Goal: Task Accomplishment & Management: Use online tool/utility

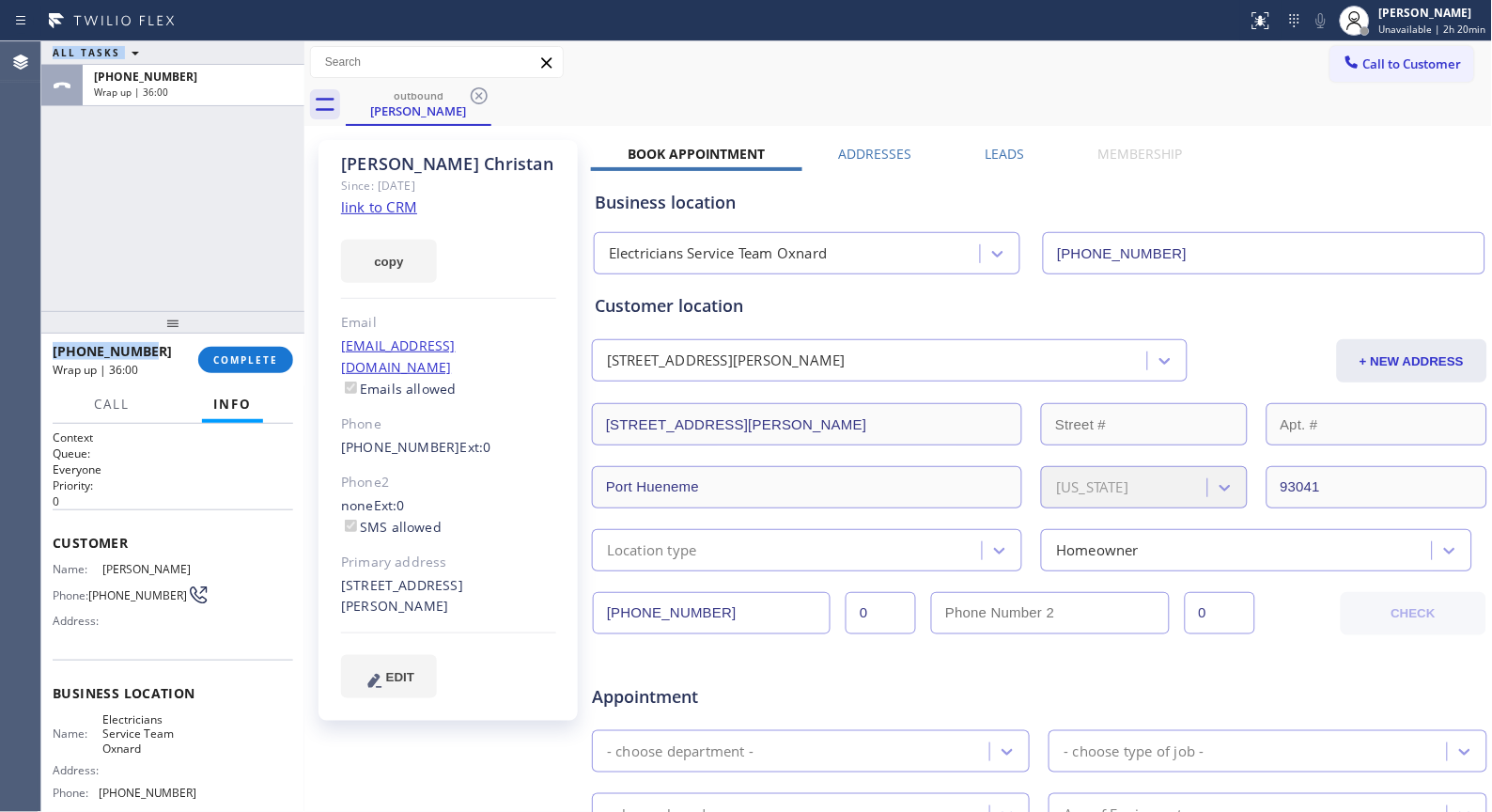
scroll to position [104, 0]
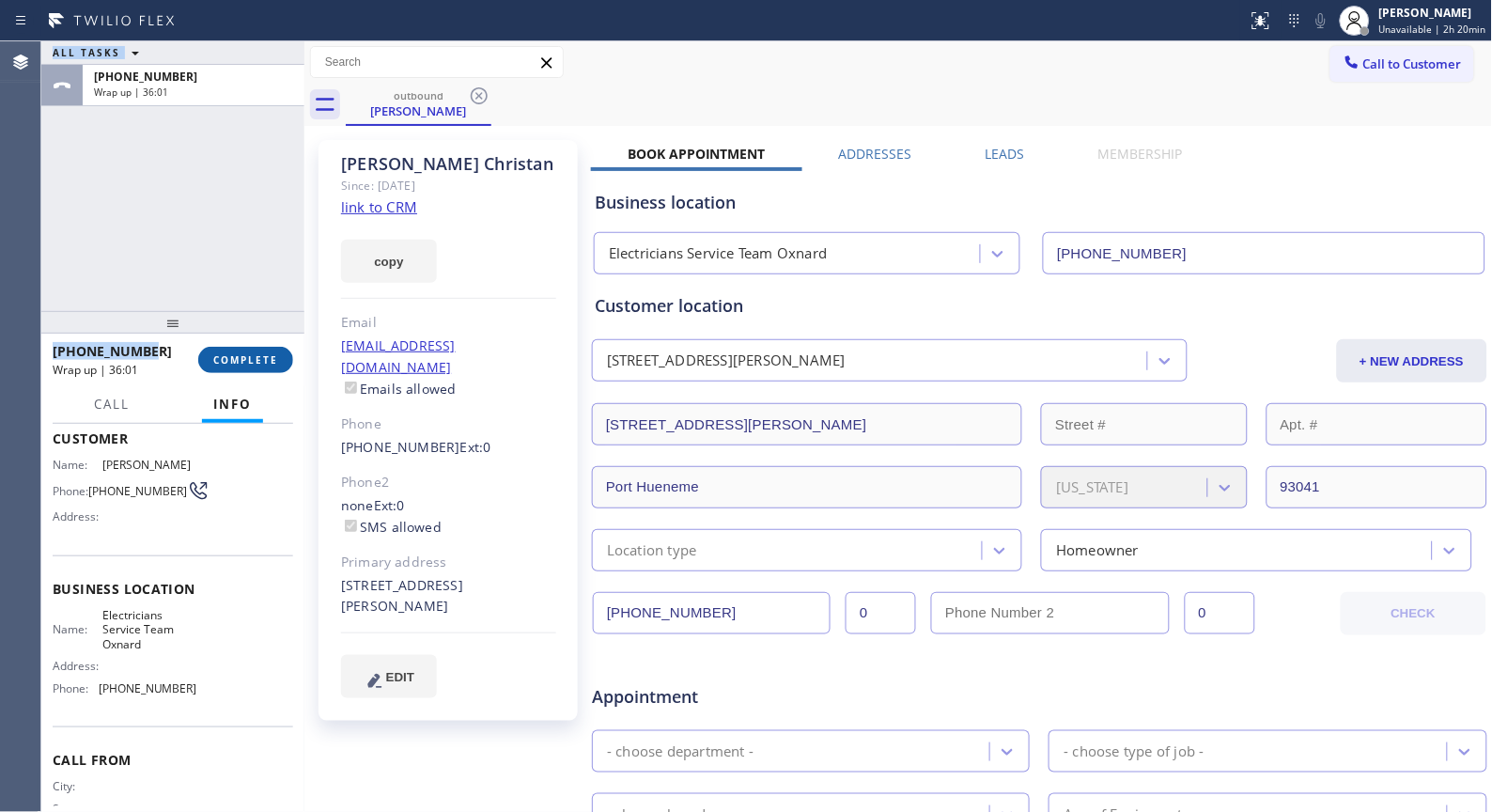
click at [238, 351] on button "COMPLETE" at bounding box center [246, 359] width 95 height 27
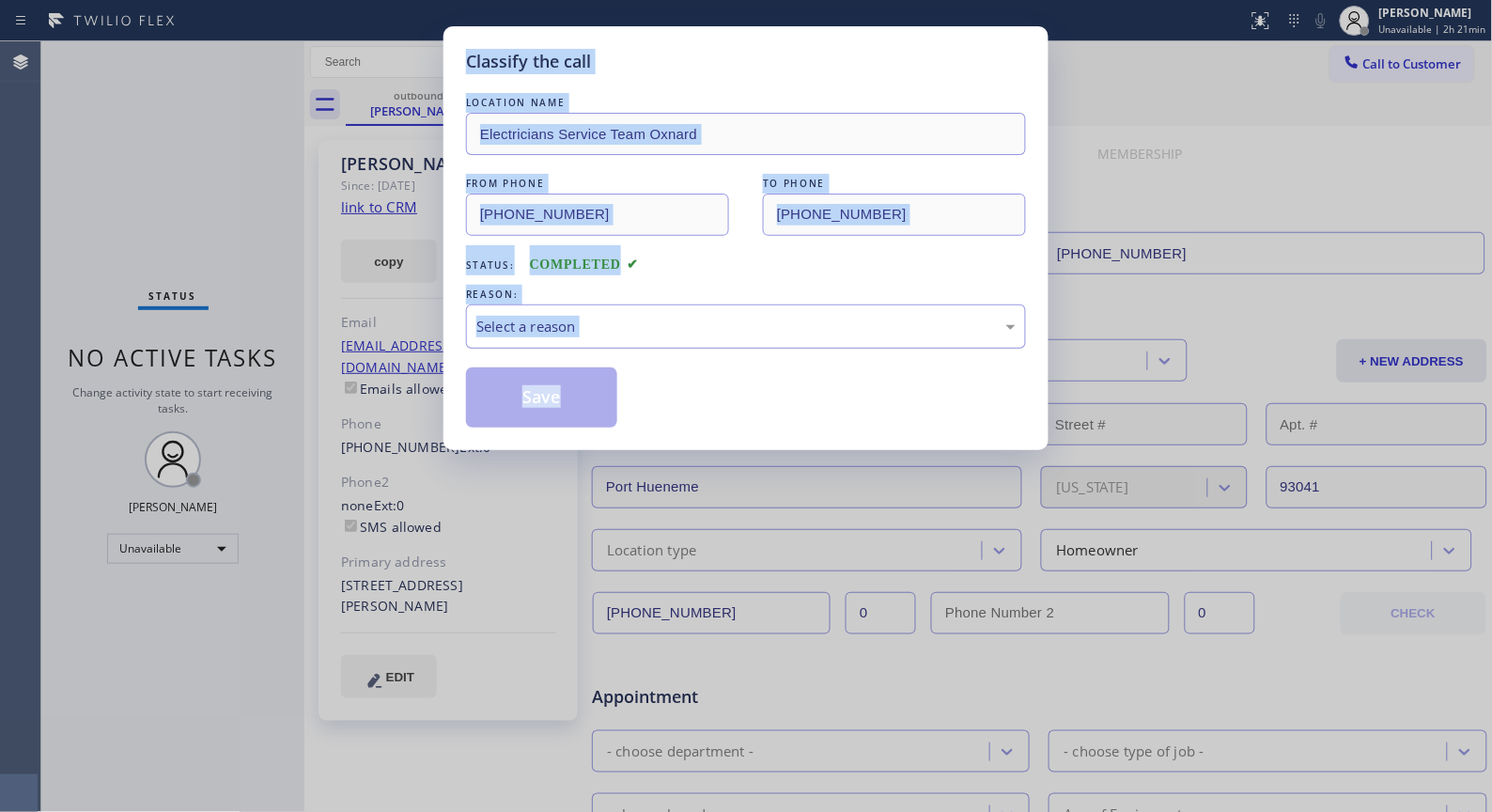
click at [741, 323] on div "Select a reason" at bounding box center [746, 327] width 539 height 22
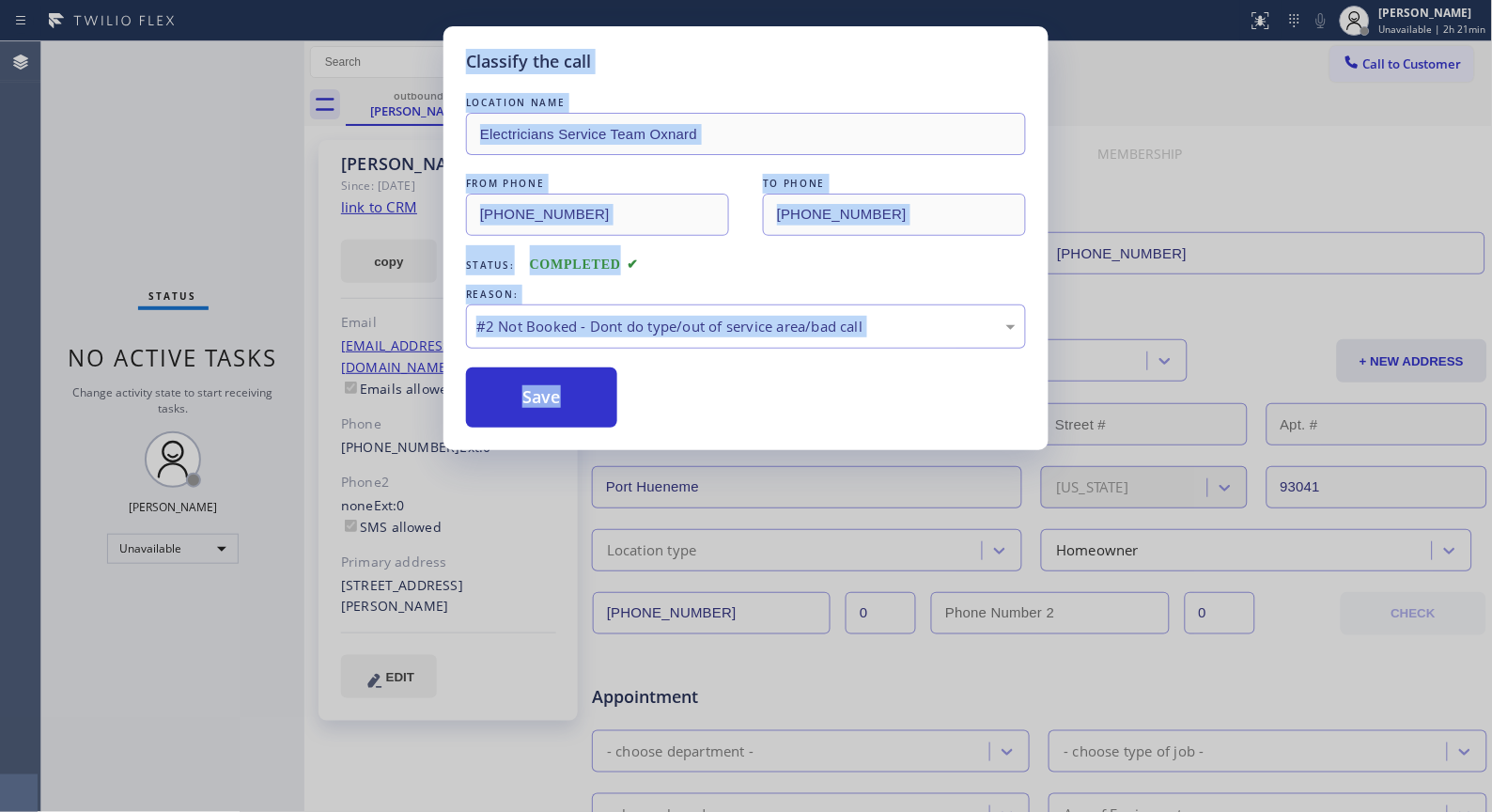
click at [587, 399] on button "Save" at bounding box center [541, 397] width 151 height 61
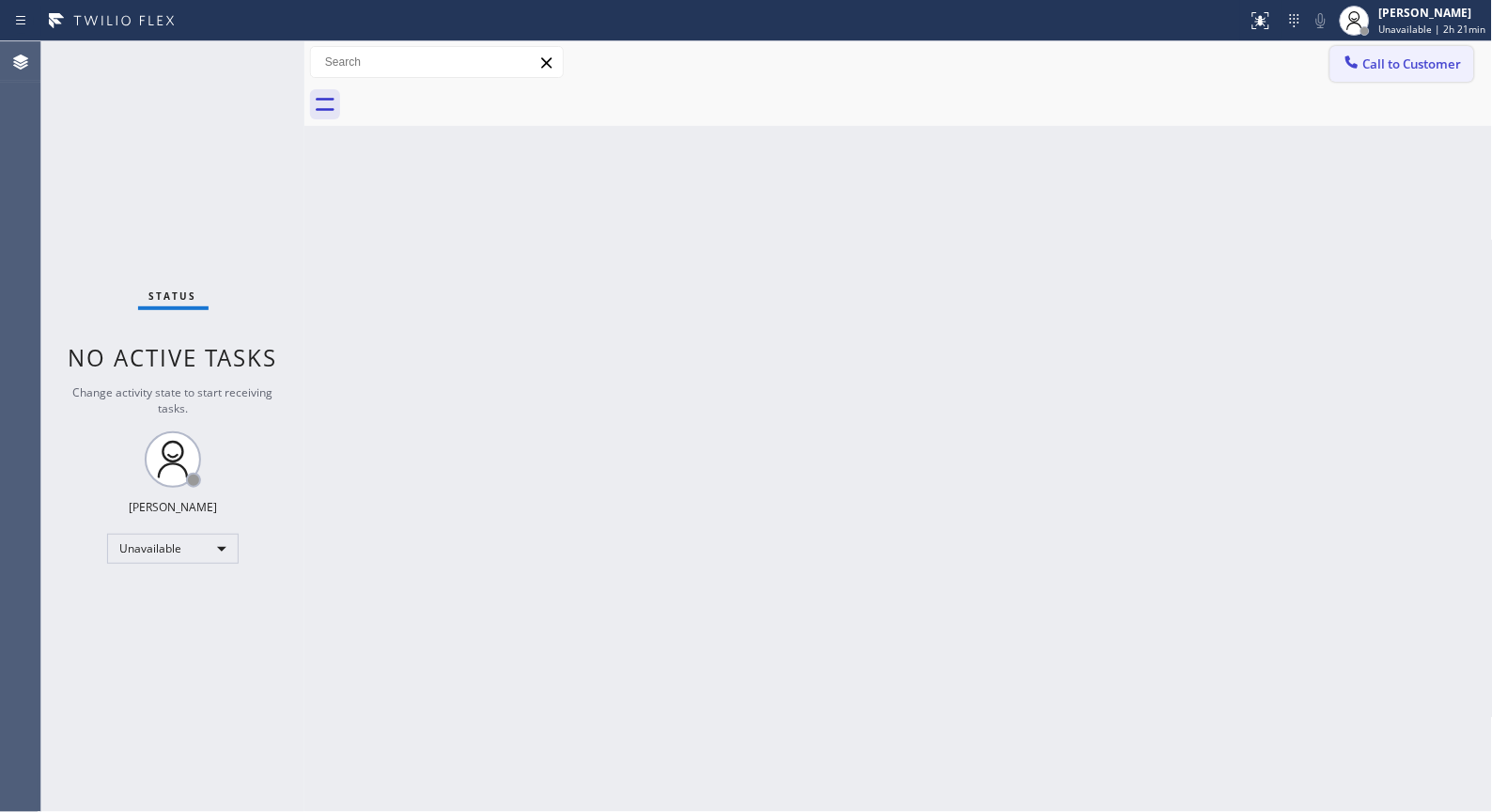
click at [1407, 56] on span "Call to Customer" at bounding box center [1412, 64] width 98 height 17
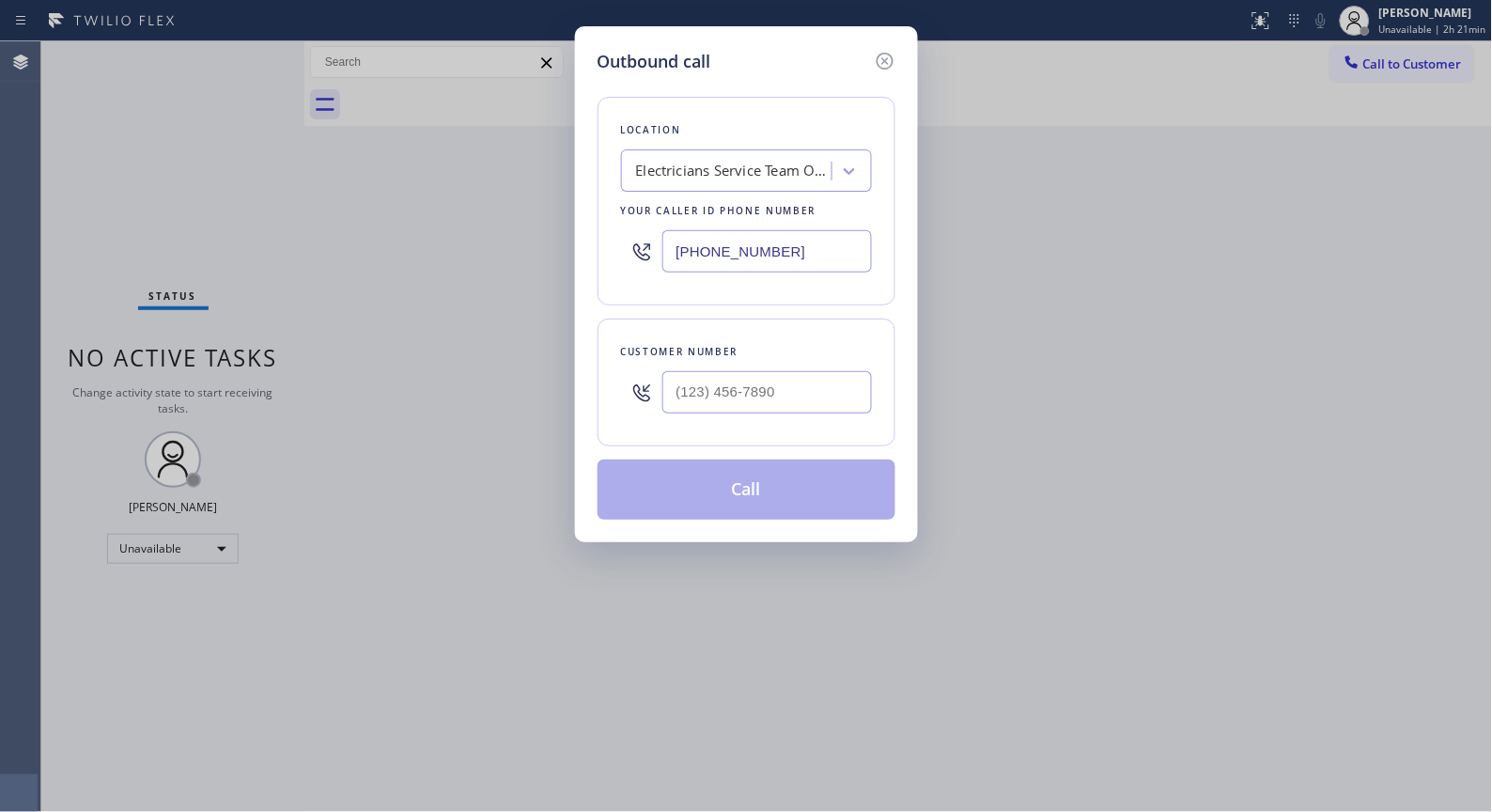
drag, startPoint x: 646, startPoint y: 221, endPoint x: 542, endPoint y: 180, distance: 111.8
click at [550, 203] on div "Outbound call Location Electricians Service Team Oxnard Your caller id phone nu…" at bounding box center [746, 406] width 1492 height 812
paste input "408) 617-8880"
type input "[PHONE_NUMBER]"
drag, startPoint x: 828, startPoint y: 396, endPoint x: 600, endPoint y: 390, distance: 228.1
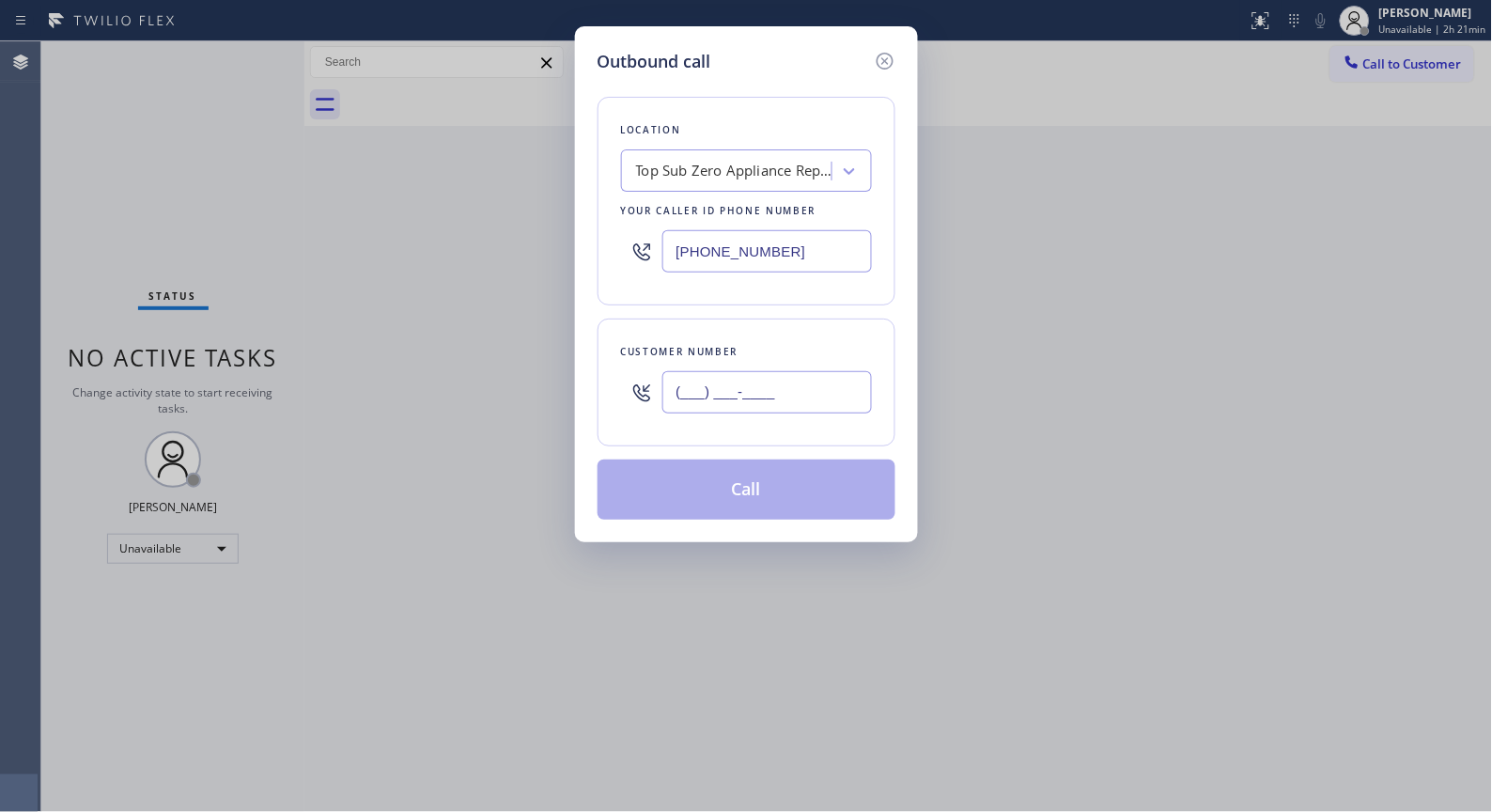
click at [603, 391] on div "Customer number (___) ___-____" at bounding box center [746, 382] width 298 height 128
paste input "408) 761-5137"
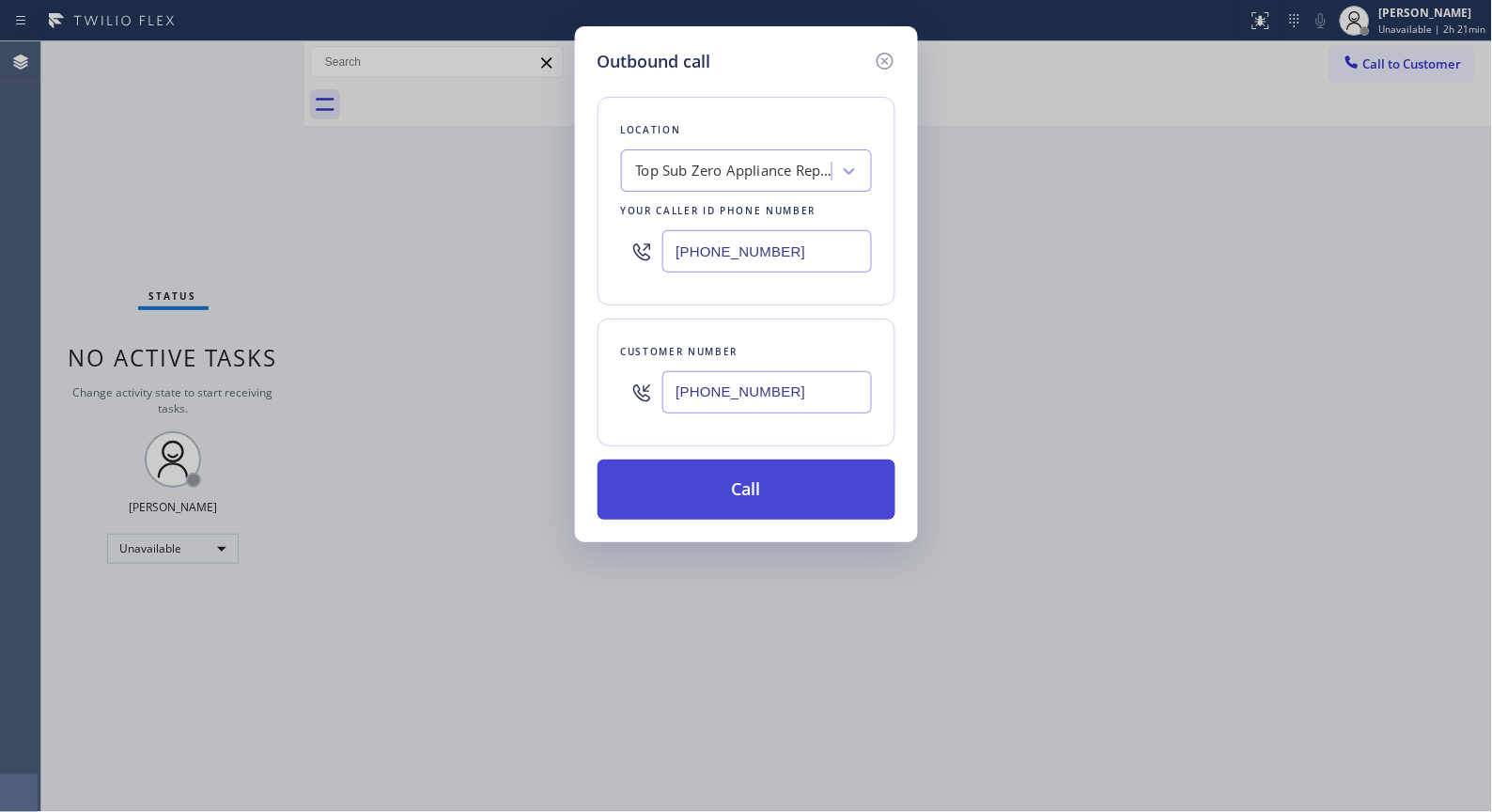
type input "[PHONE_NUMBER]"
click at [768, 504] on button "Call" at bounding box center [746, 489] width 298 height 61
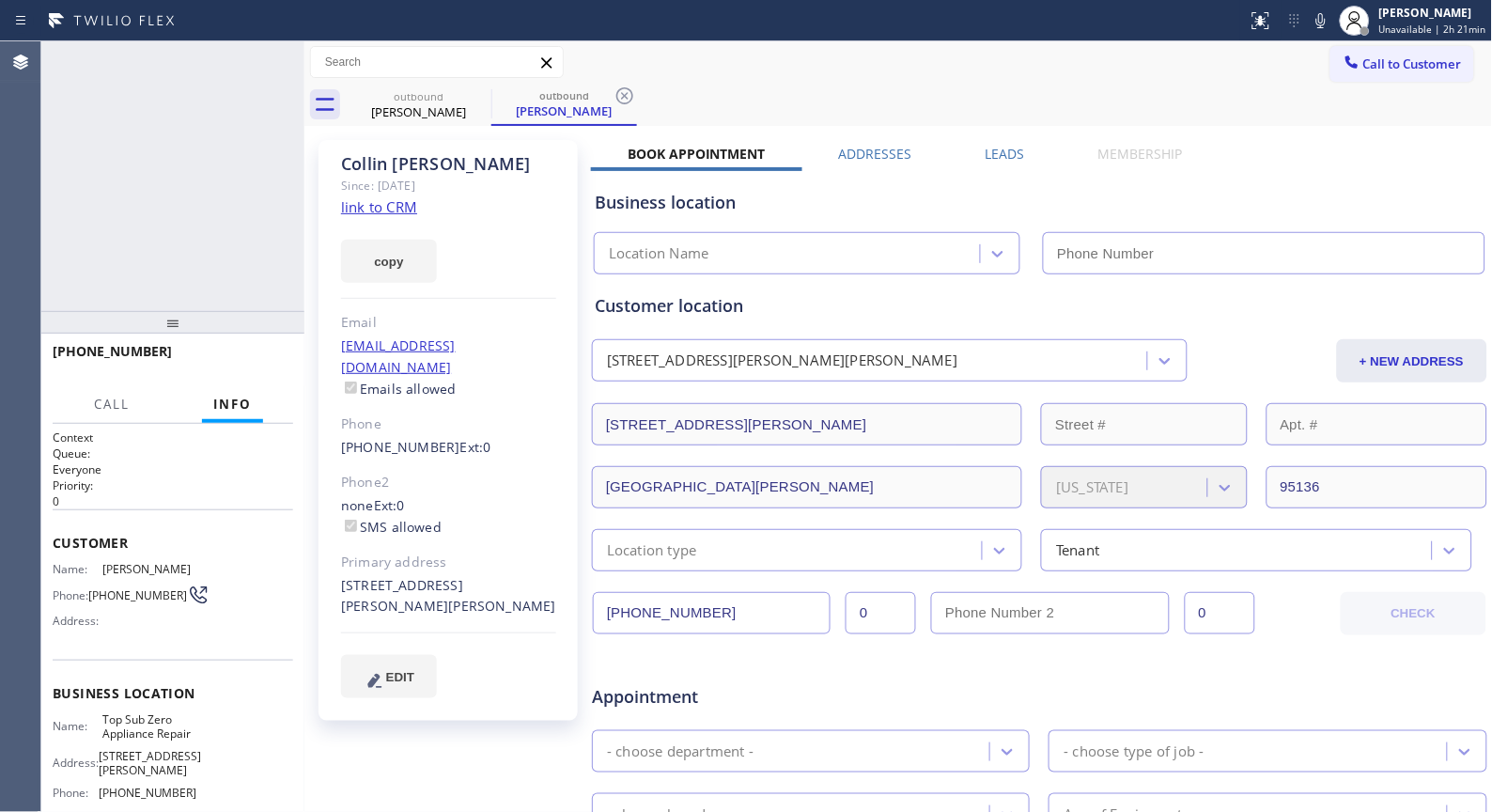
type input "[PHONE_NUMBER]"
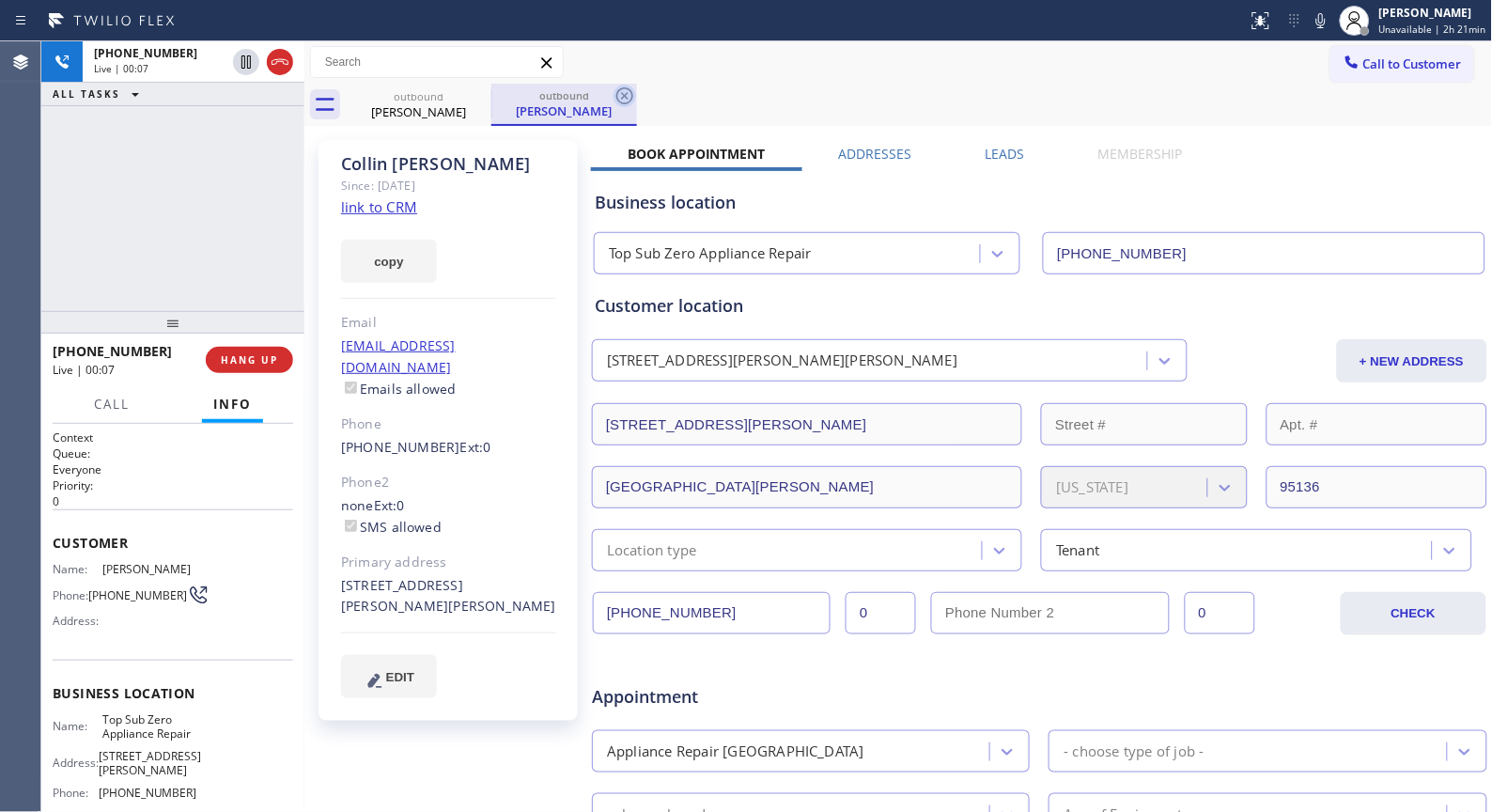
click at [624, 91] on icon at bounding box center [624, 95] width 23 height 23
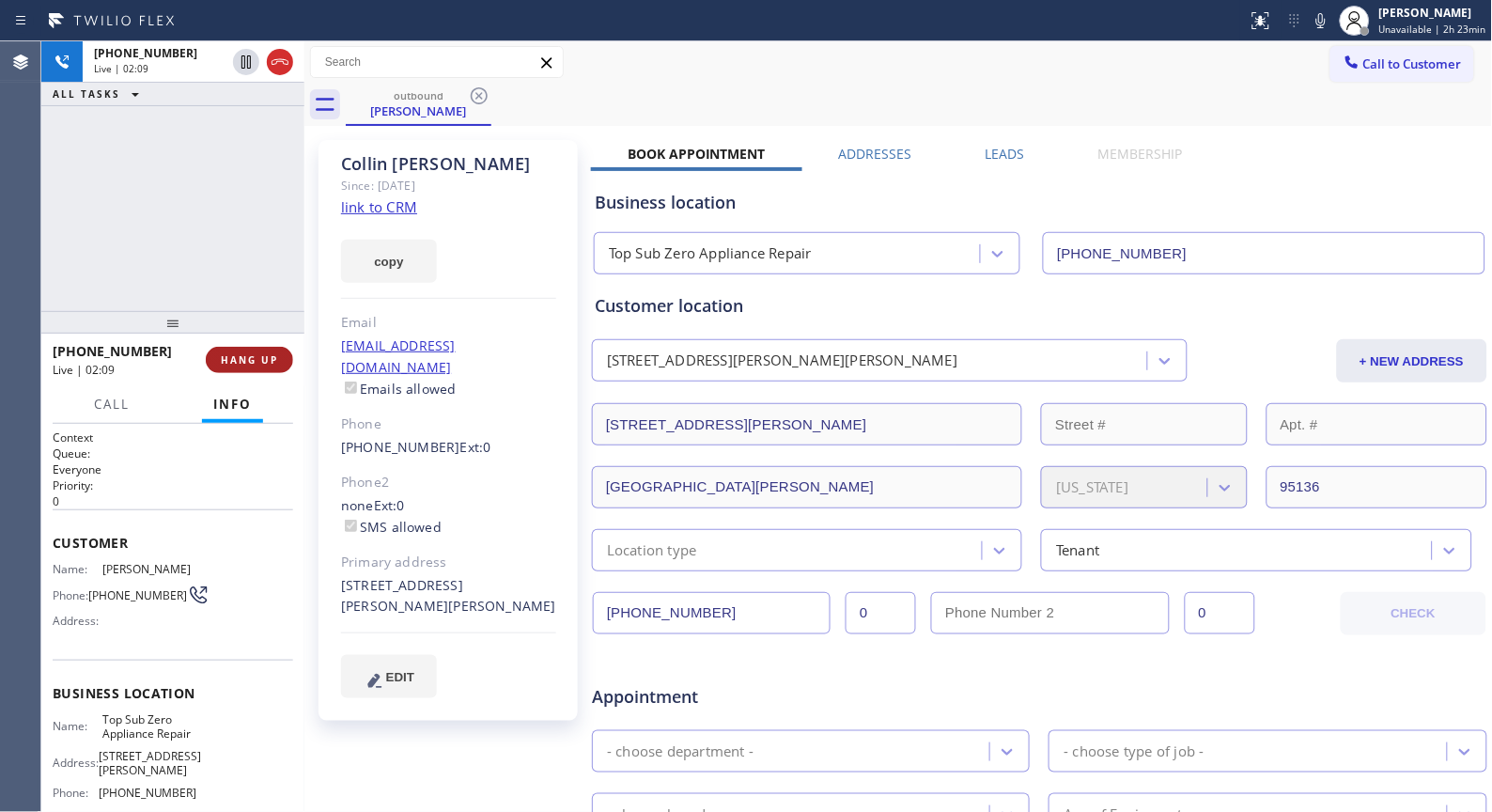
click at [249, 361] on span "HANG UP" at bounding box center [249, 359] width 58 height 13
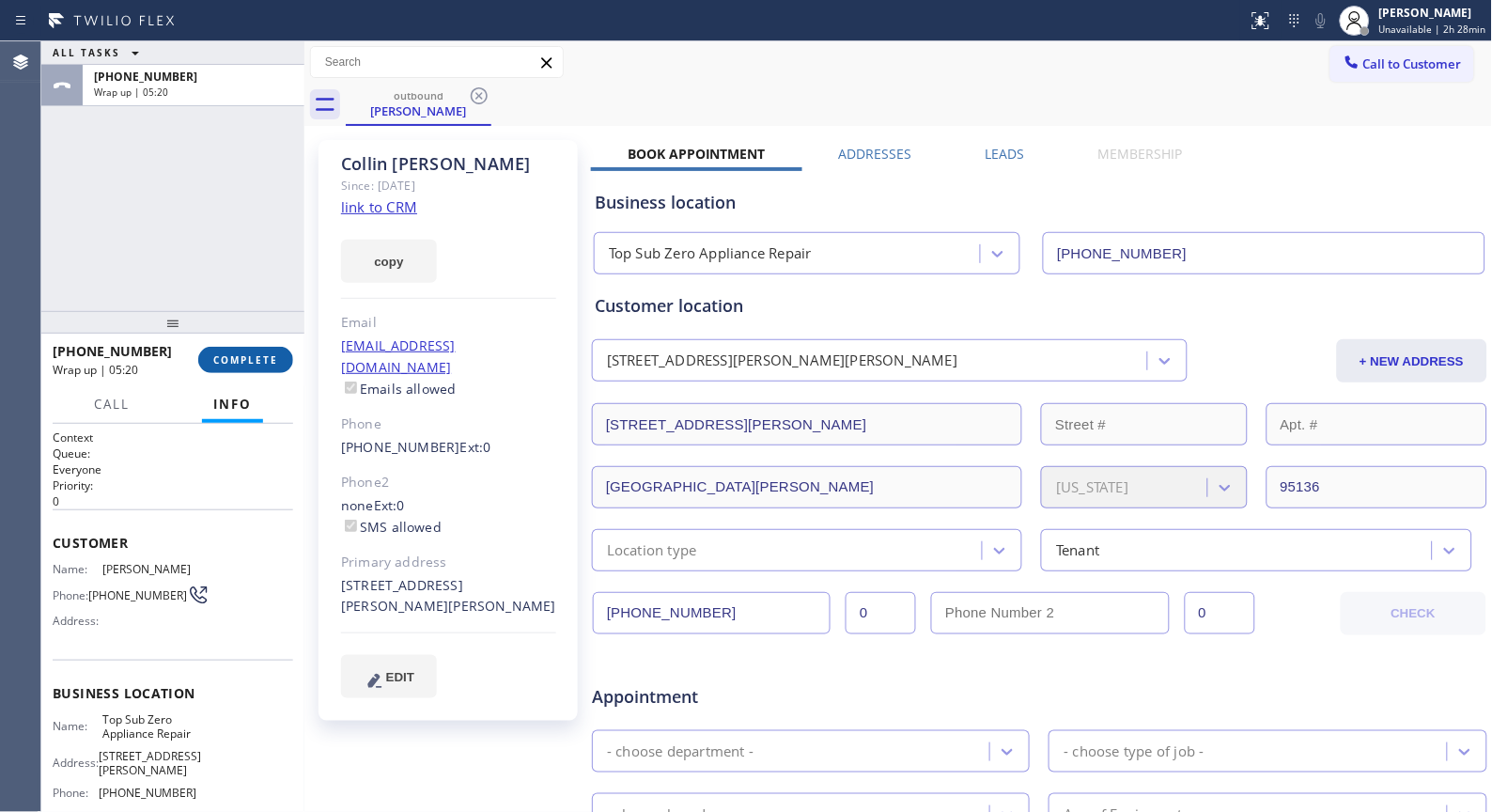
click at [254, 357] on span "COMPLETE" at bounding box center [245, 359] width 65 height 13
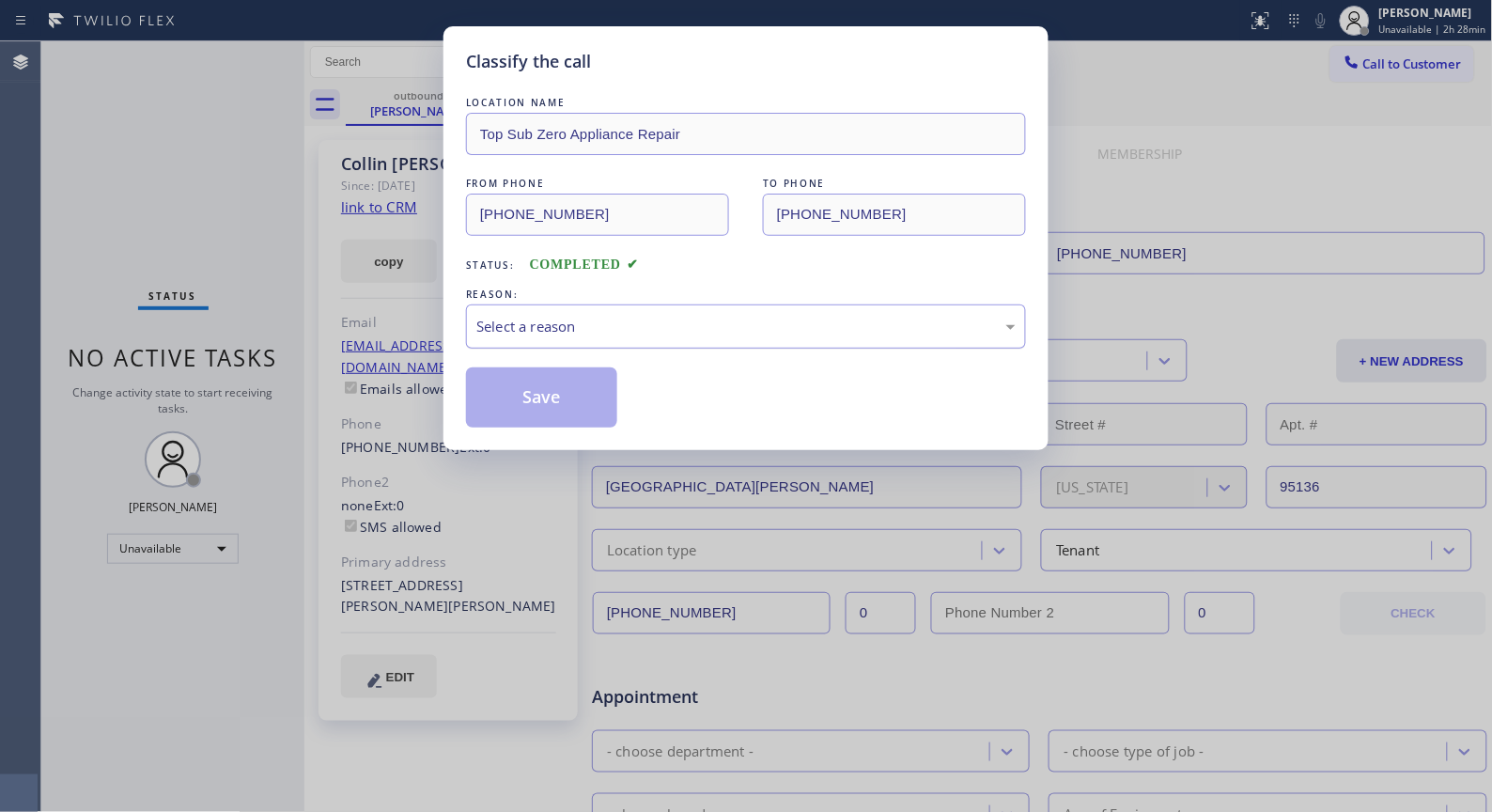
click at [746, 330] on div "Select a reason" at bounding box center [746, 327] width 539 height 22
click at [521, 406] on button "Save" at bounding box center [541, 397] width 151 height 61
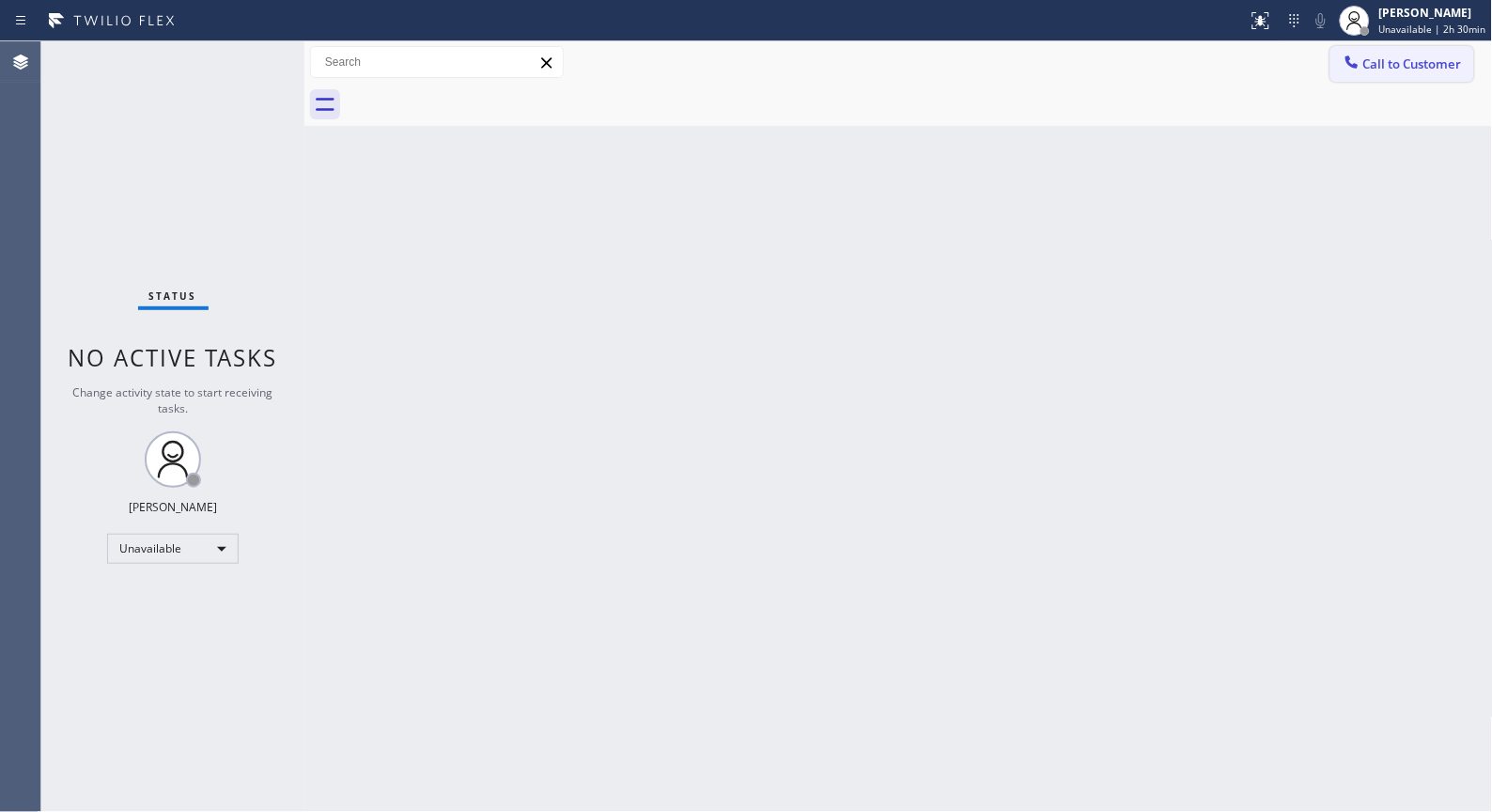
click at [1361, 53] on div at bounding box center [1352, 64] width 23 height 23
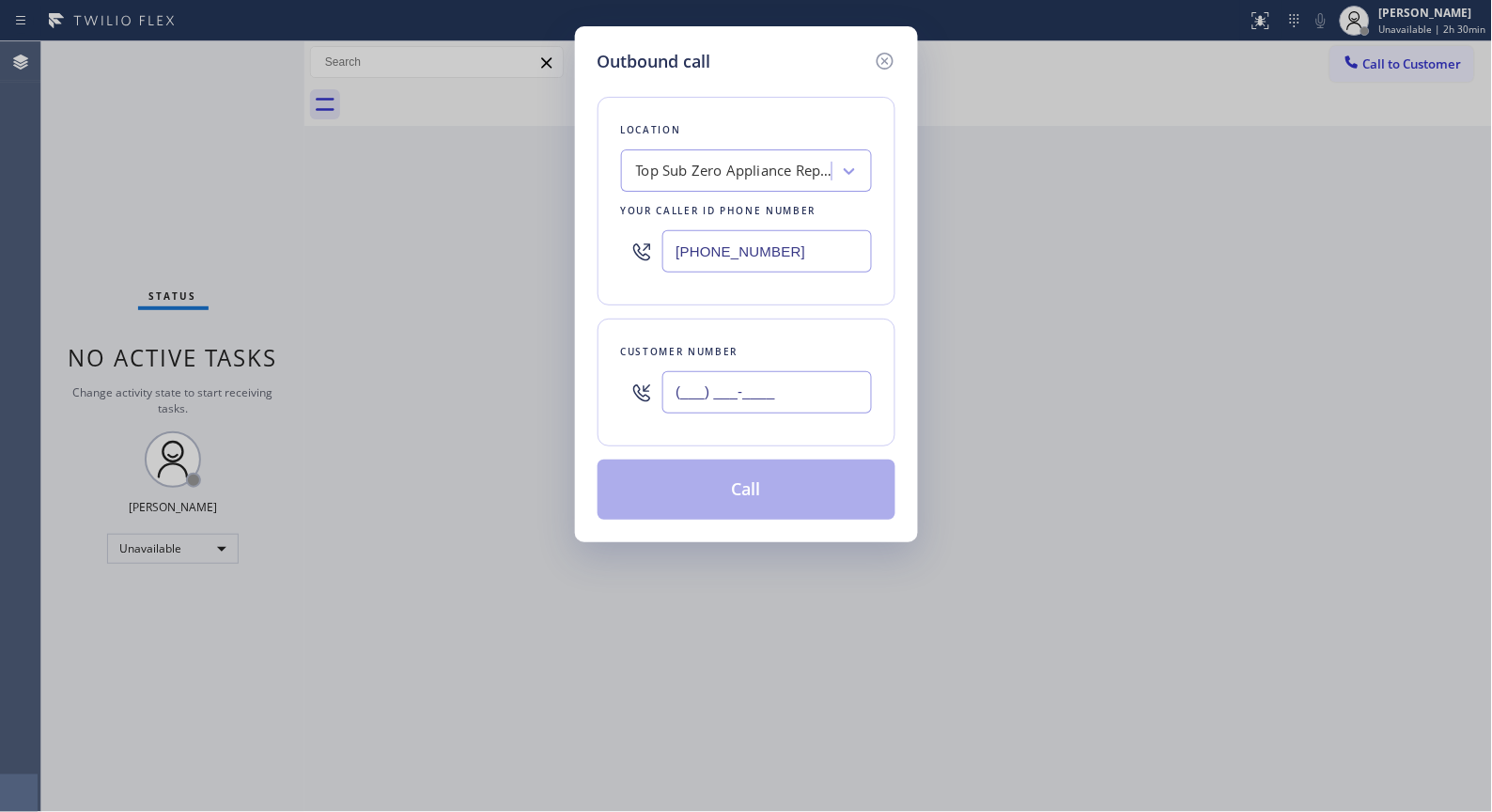
drag, startPoint x: 729, startPoint y: 395, endPoint x: 566, endPoint y: 330, distance: 175.5
click at [580, 360] on div "Outbound call Location Top Sub Zero Appliance Repair Your caller id phone numbe…" at bounding box center [746, 285] width 342 height 516
paste input "408) 761-5137"
type input "[PHONE_NUMBER]"
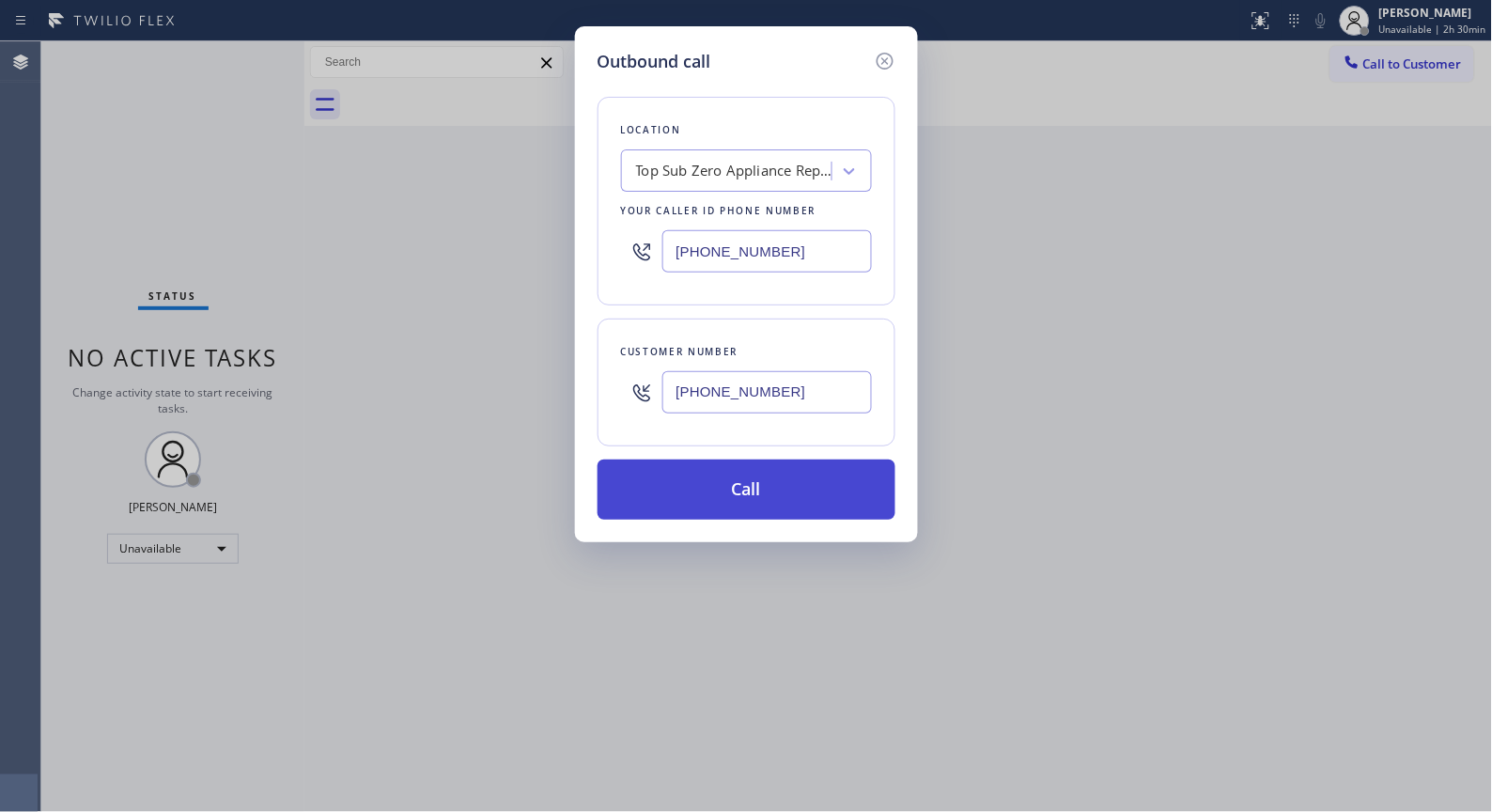
click at [784, 484] on button "Call" at bounding box center [746, 489] width 298 height 61
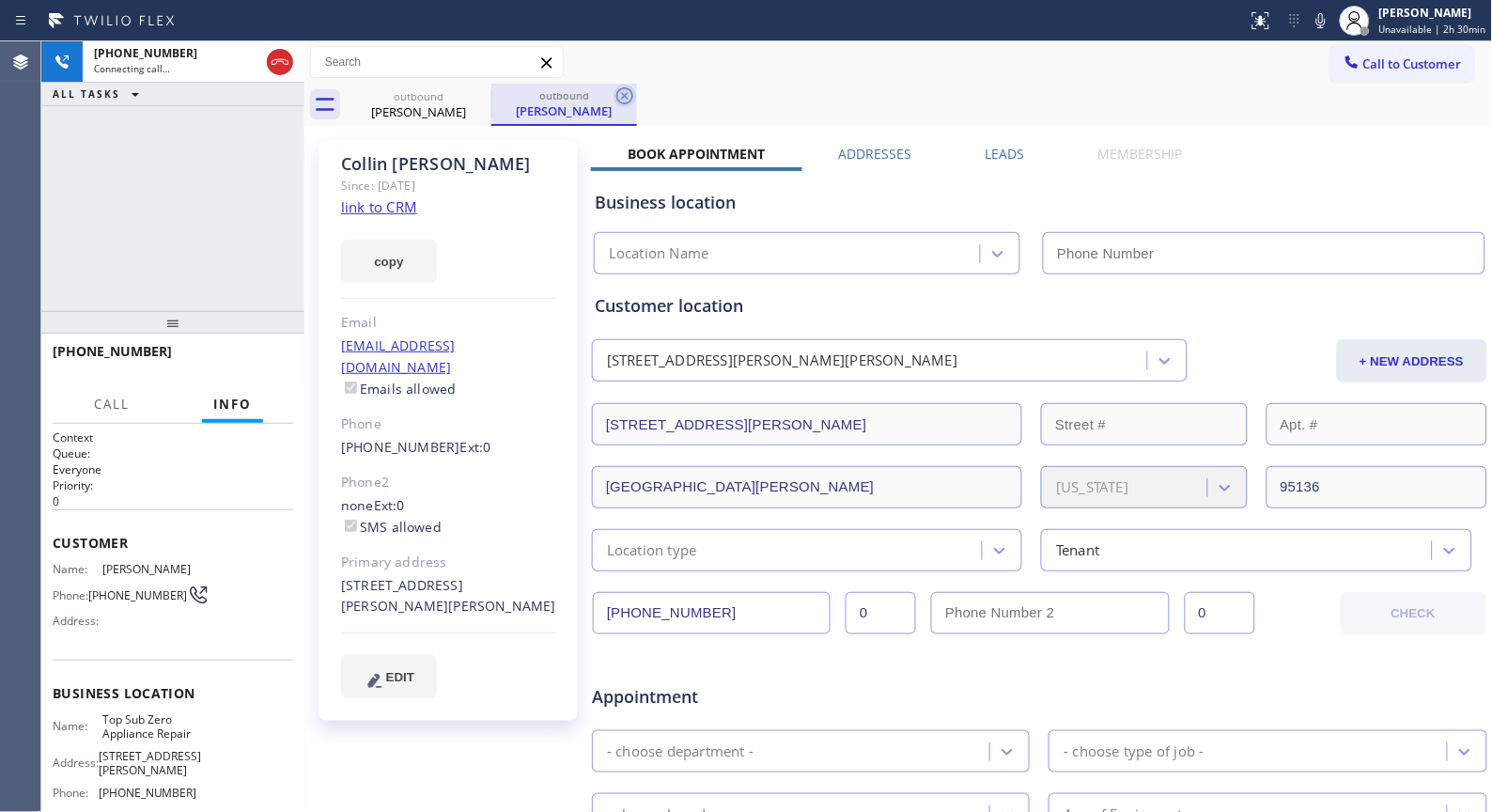
click at [623, 96] on icon at bounding box center [624, 95] width 17 height 17
type input "[PHONE_NUMBER]"
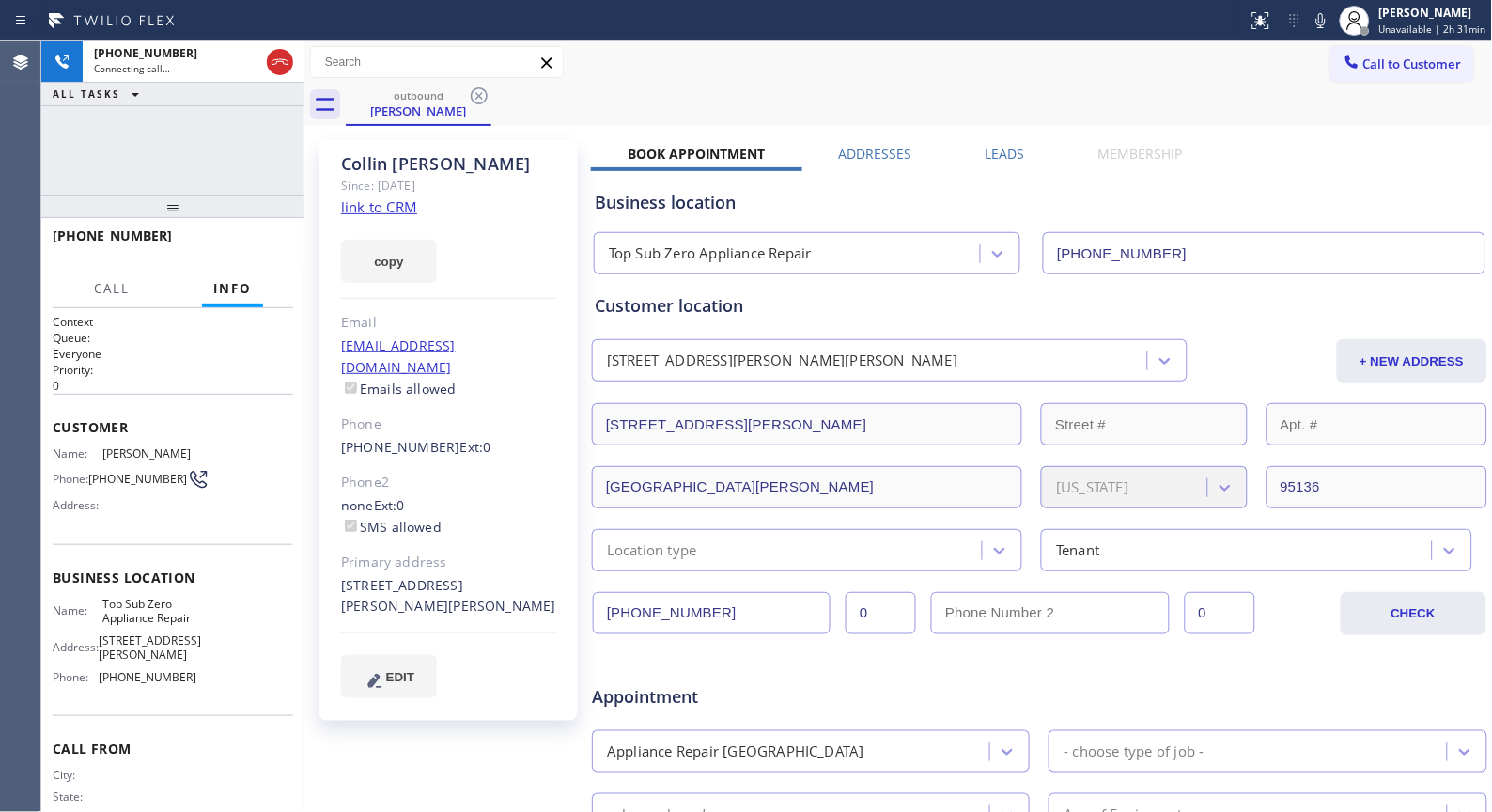
drag, startPoint x: 176, startPoint y: 333, endPoint x: 185, endPoint y: 85, distance: 248.2
click at [185, 85] on div "[PHONE_NUMBER] Connecting call… ALL TASKS ALL TASKS ACTIVE TASKS TASKS IN WRAP …" at bounding box center [173, 427] width 263 height 770
click at [838, 89] on div "outbound [PERSON_NAME]" at bounding box center [919, 104] width 1148 height 43
click at [757, 71] on div "Call to Customer Outbound call Location Top Sub Zero Appliance Repair Your call…" at bounding box center [898, 62] width 1188 height 33
click at [919, 83] on div "outbound [PERSON_NAME]" at bounding box center [919, 104] width 1148 height 43
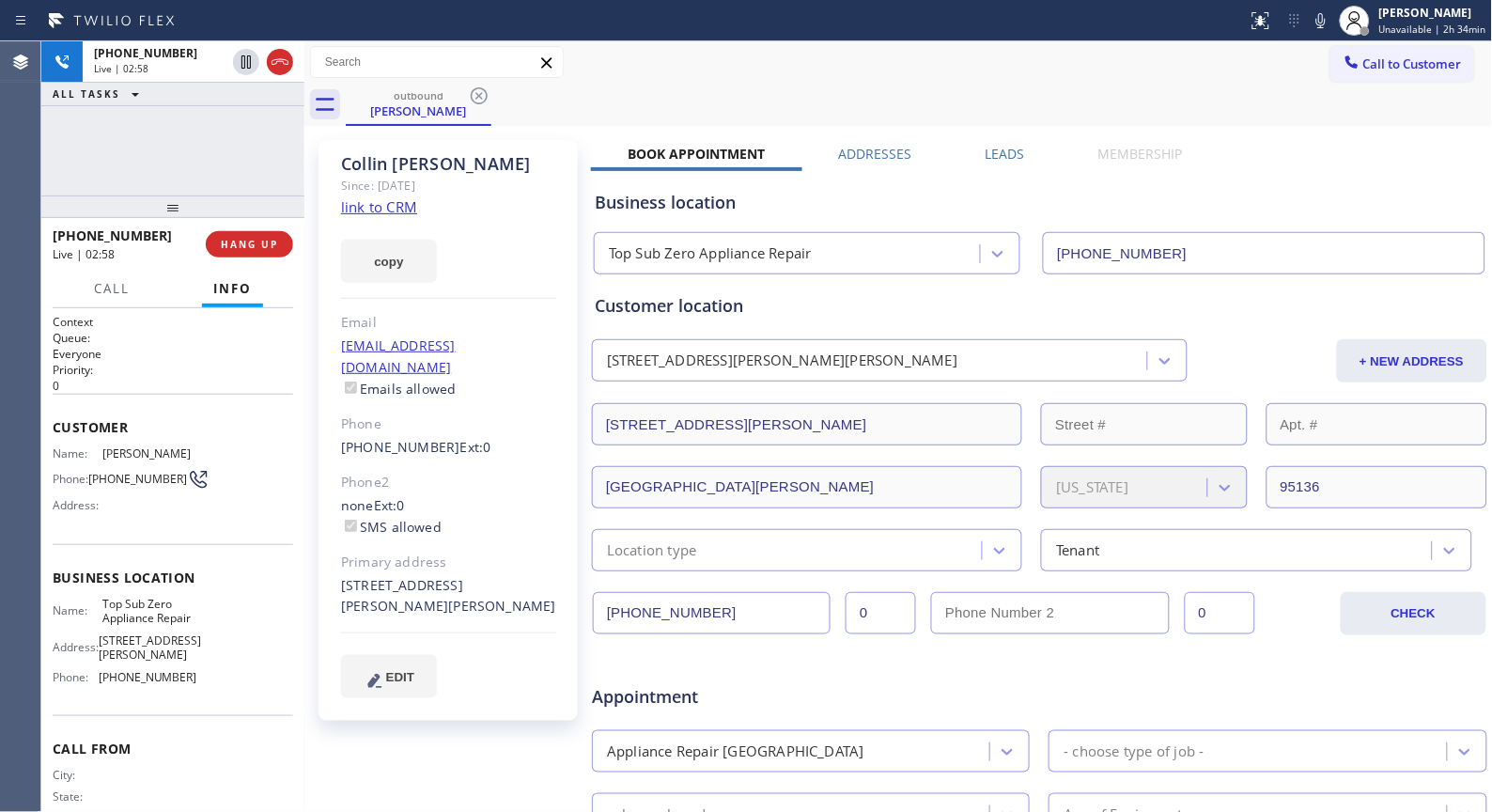
drag, startPoint x: 675, startPoint y: 95, endPoint x: 629, endPoint y: 68, distance: 53.3
click at [675, 95] on div "outbound [PERSON_NAME]" at bounding box center [919, 104] width 1148 height 43
click at [147, 167] on div "[PHONE_NUMBER] Live | 03:03 ALL TASKS ALL TASKS ACTIVE TASKS TASKS IN WRAP UP" at bounding box center [173, 118] width 263 height 154
click at [266, 244] on span "HANG UP" at bounding box center [249, 243] width 58 height 13
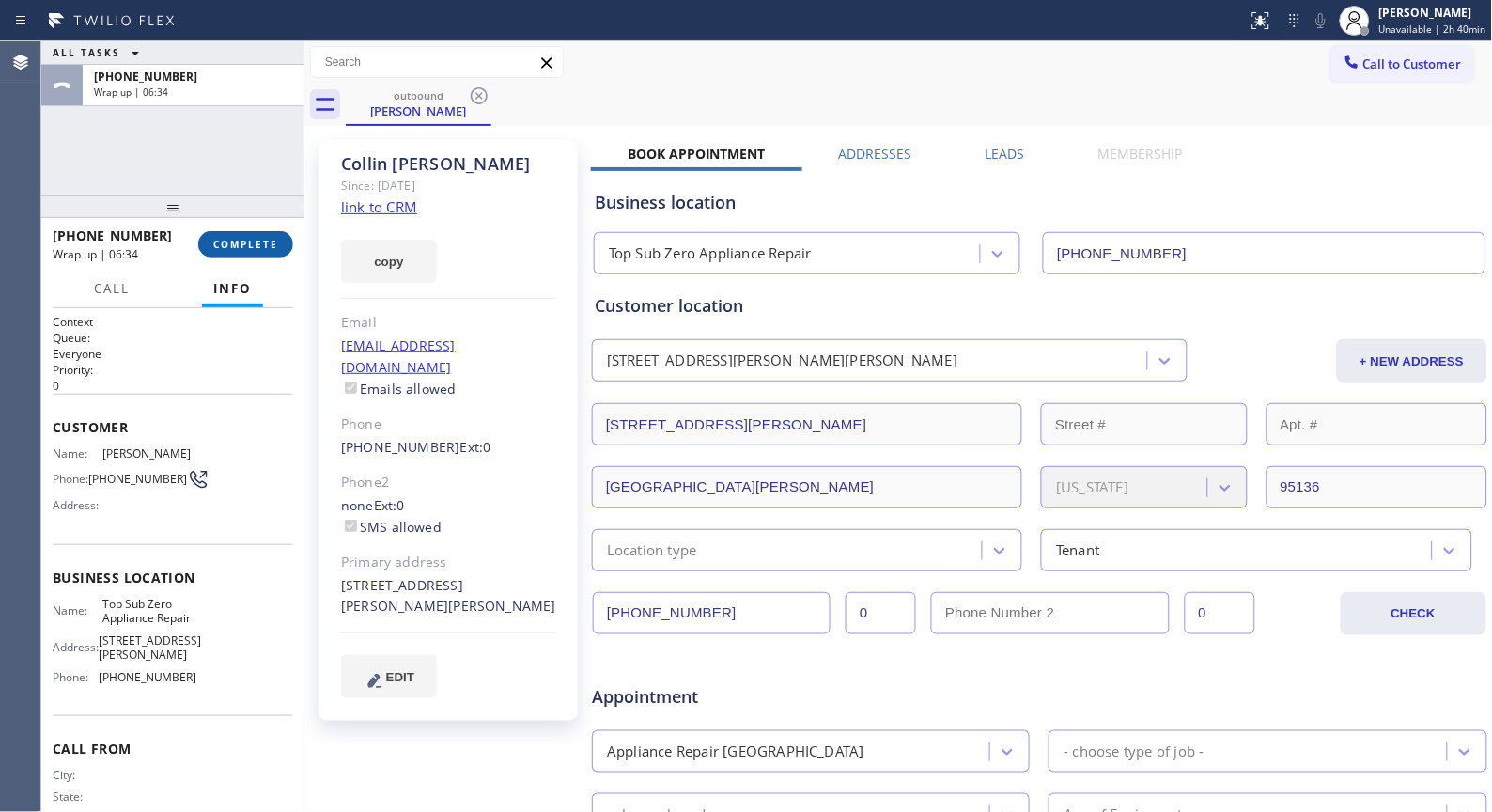
click at [237, 241] on span "COMPLETE" at bounding box center [245, 243] width 65 height 13
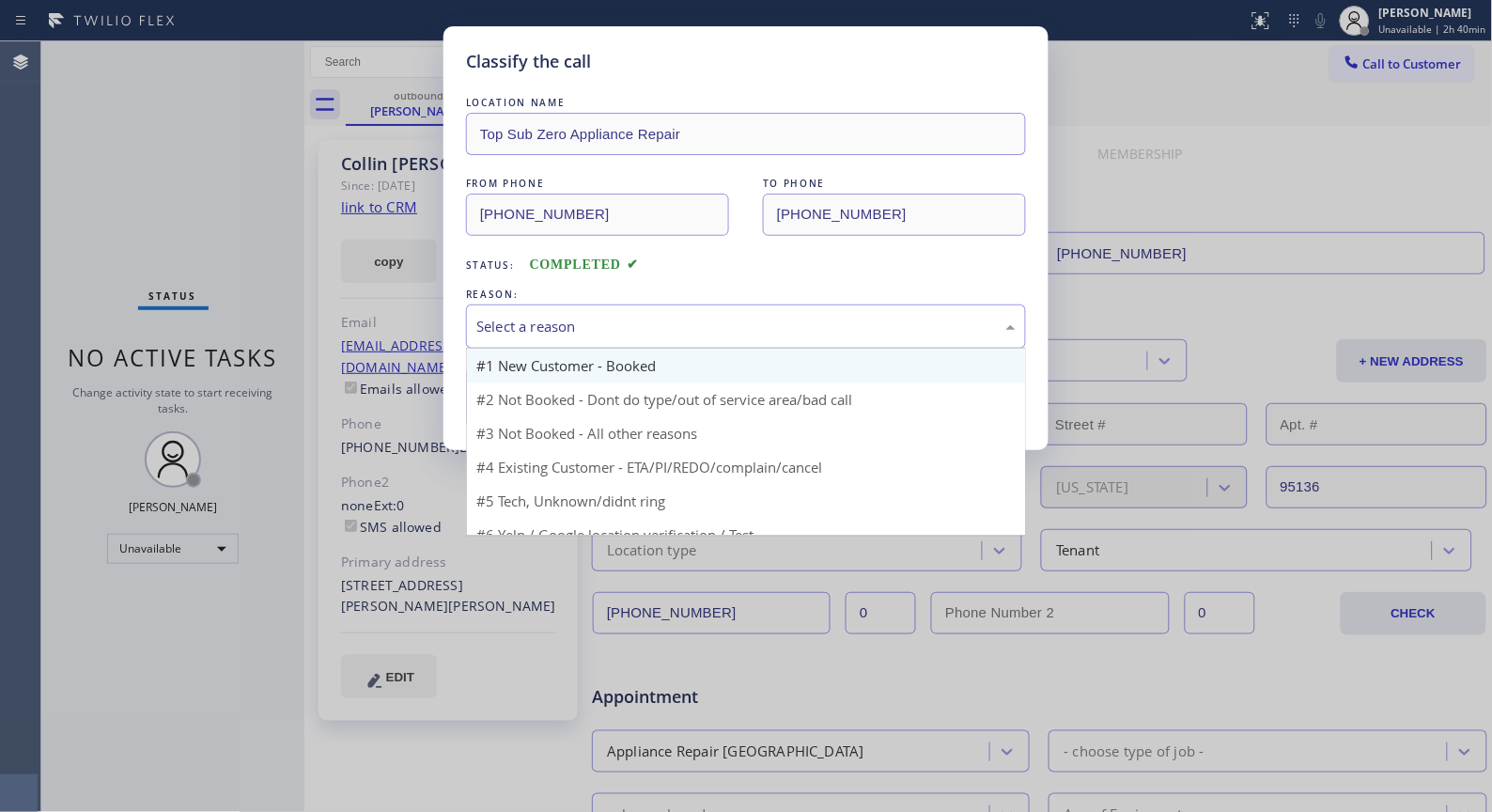
drag, startPoint x: 660, startPoint y: 326, endPoint x: 569, endPoint y: 377, distance: 104.3
click at [656, 330] on div "Select a reason" at bounding box center [746, 327] width 539 height 22
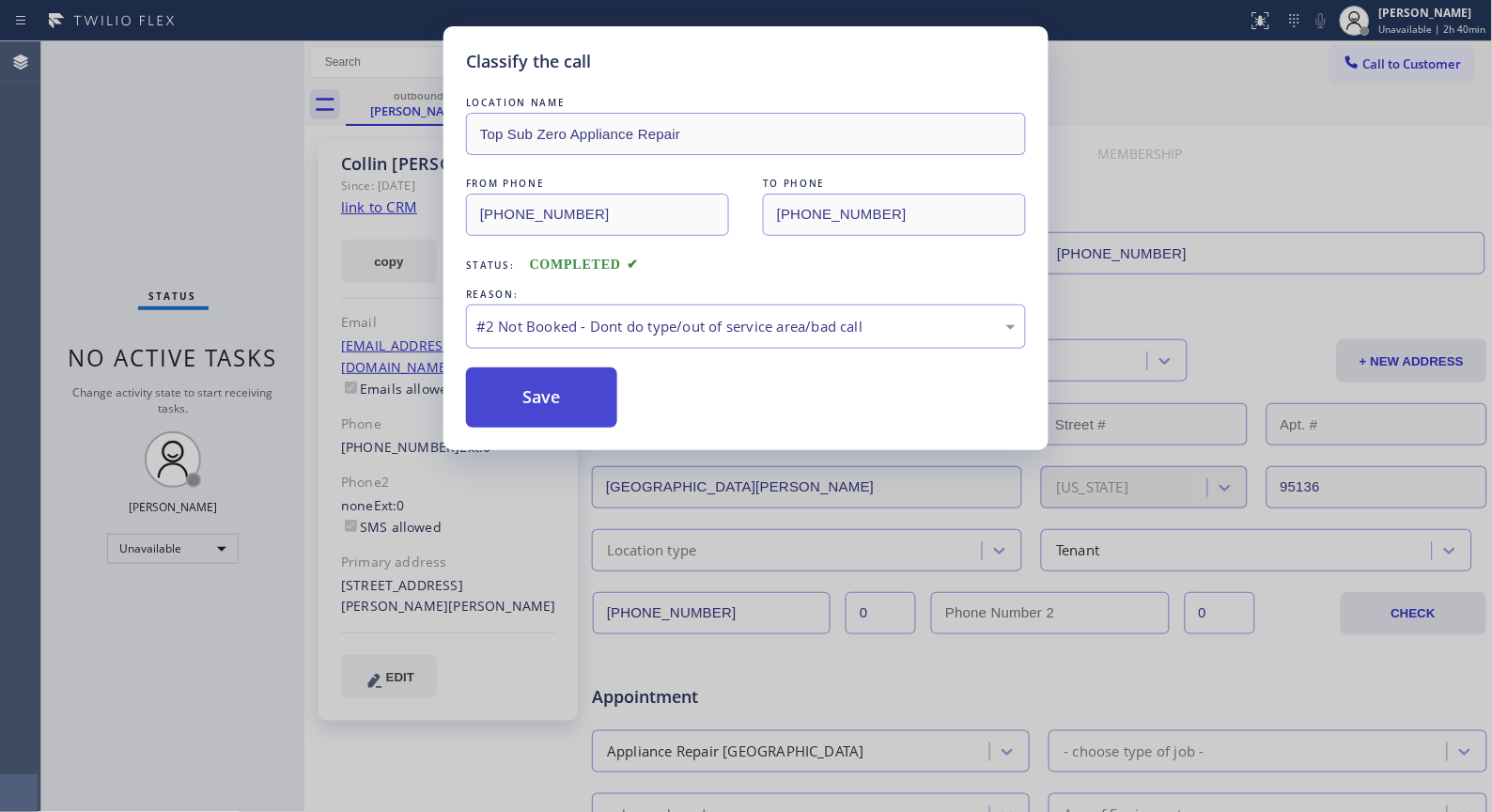
click at [554, 407] on button "Save" at bounding box center [541, 397] width 151 height 61
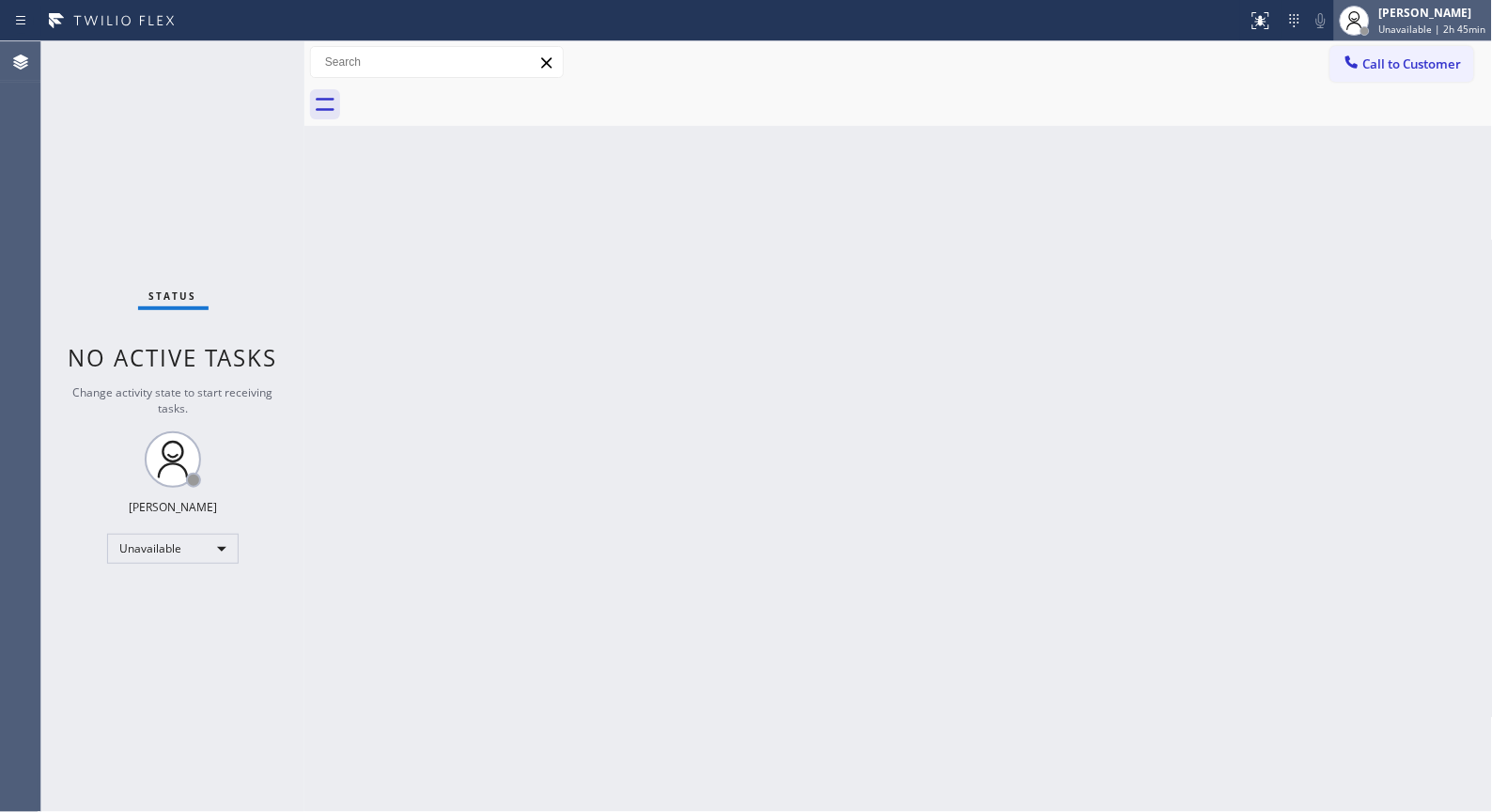
click at [1422, 23] on span "Unavailable | 2h 45min" at bounding box center [1432, 29] width 107 height 13
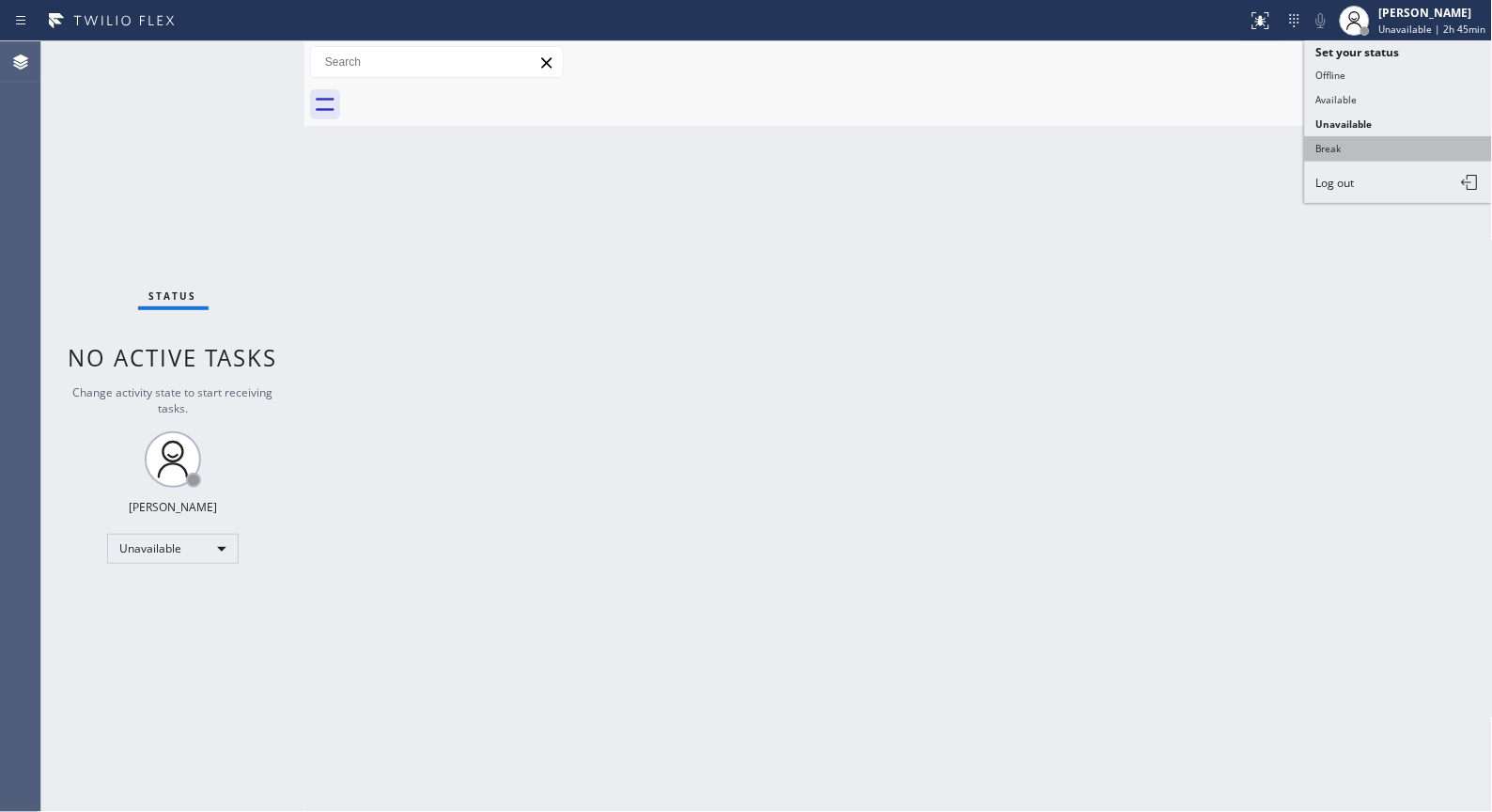
click at [1326, 155] on button "Break" at bounding box center [1399, 148] width 188 height 25
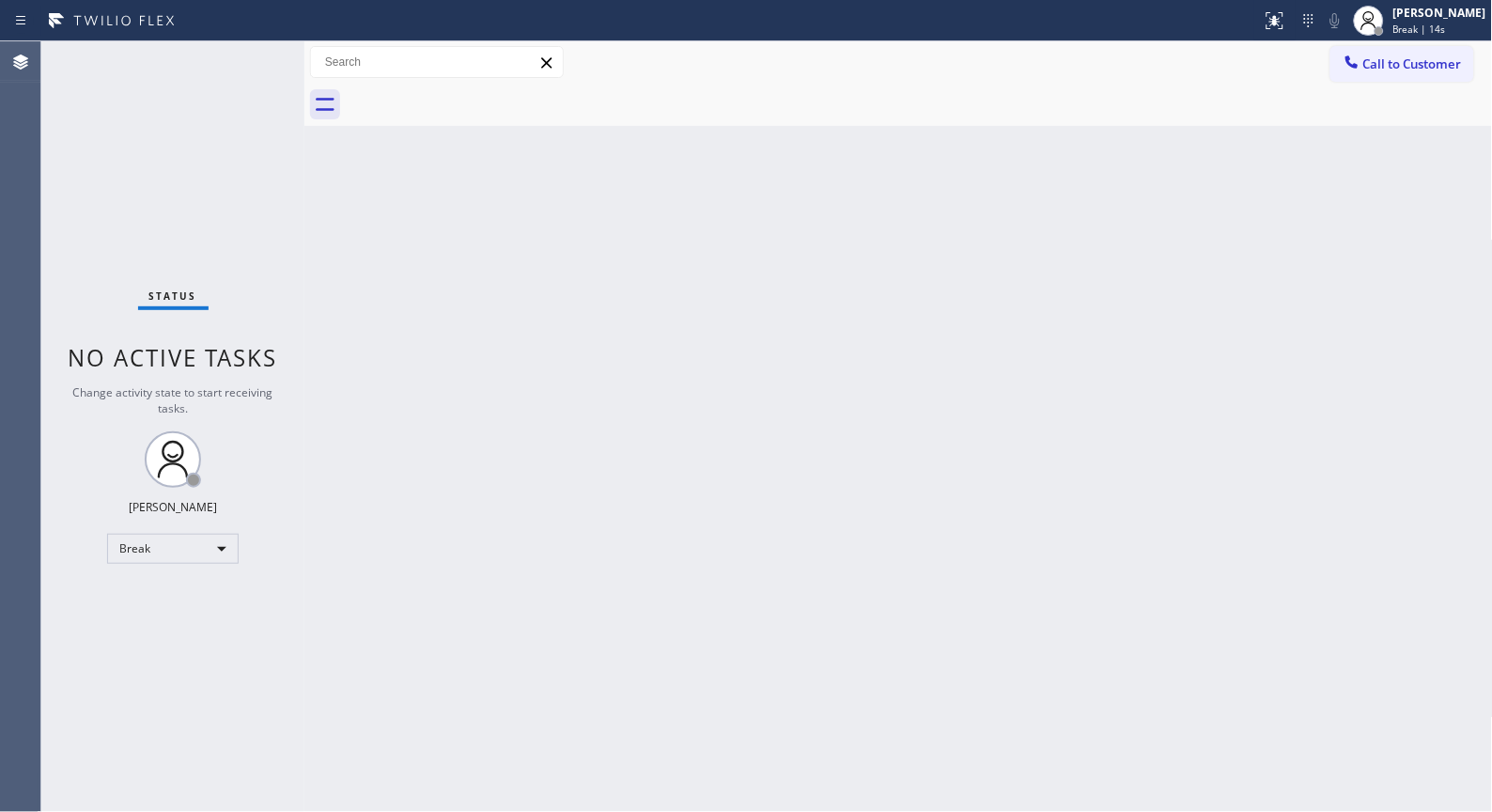
click at [1093, 468] on div "Back to Dashboard Change Sender ID Customers Technicians Select a contact Outbo…" at bounding box center [898, 427] width 1188 height 770
drag, startPoint x: 847, startPoint y: 439, endPoint x: 534, endPoint y: 289, distance: 347.1
click at [844, 439] on div "Back to Dashboard Change Sender ID Customers Technicians Select a contact Outbo…" at bounding box center [898, 427] width 1188 height 770
click at [1420, 9] on div "[PERSON_NAME]" at bounding box center [1440, 13] width 93 height 16
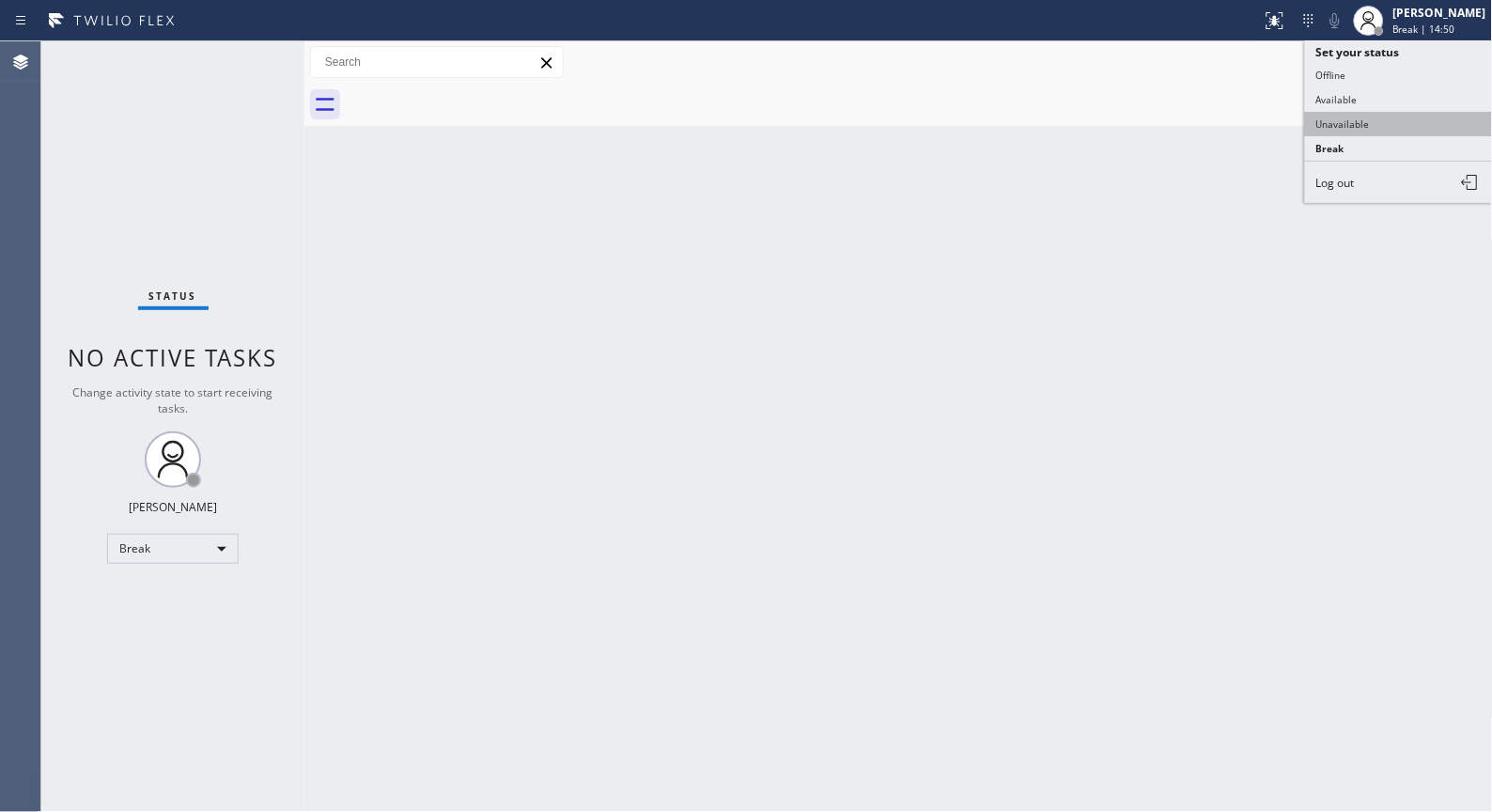
click at [1388, 124] on button "Unavailable" at bounding box center [1399, 124] width 188 height 25
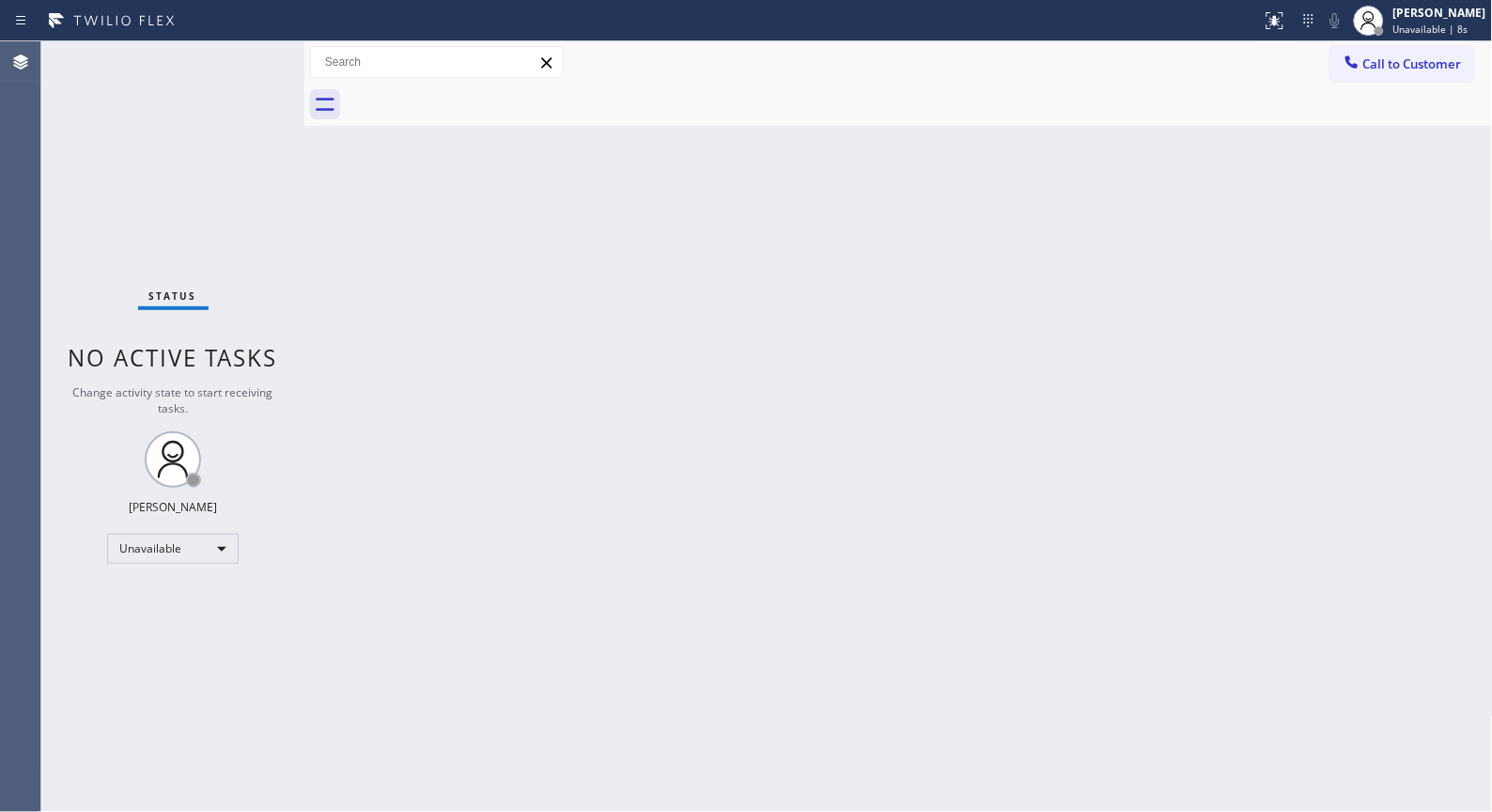
click at [1217, 348] on div "Back to Dashboard Change Sender ID Customers Technicians Select a contact Outbo…" at bounding box center [898, 427] width 1188 height 770
